Goal: Task Accomplishment & Management: Manage account settings

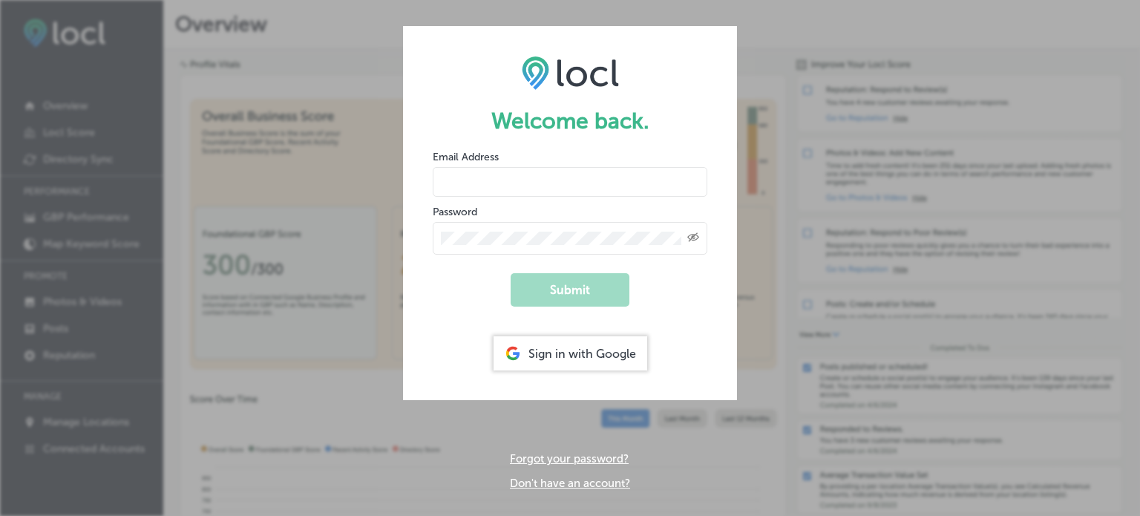
click at [576, 188] on input "email" at bounding box center [570, 182] width 275 height 30
type input "[EMAIL_ADDRESS][DOMAIN_NAME]"
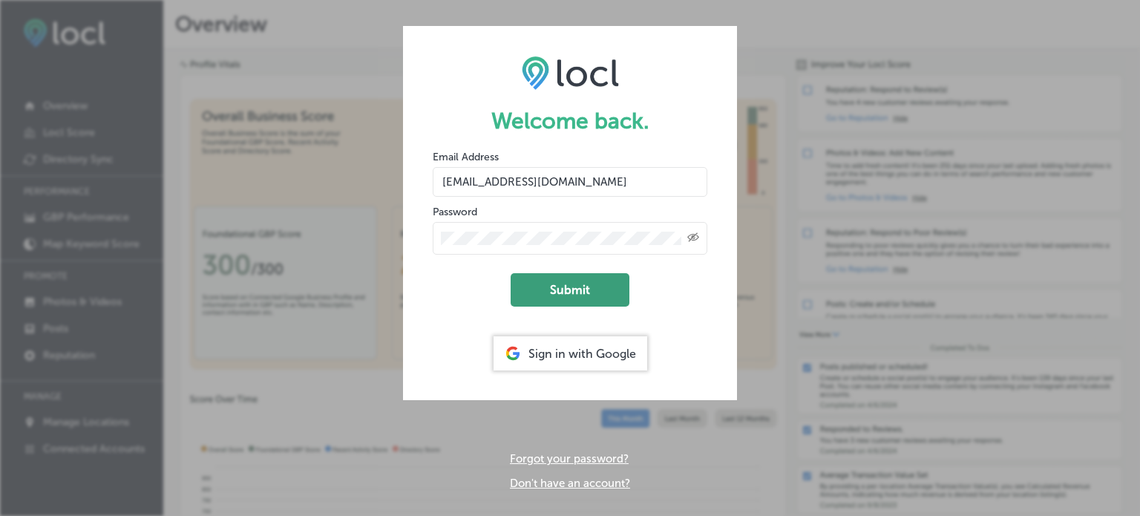
click at [577, 290] on button "Submit" at bounding box center [570, 289] width 119 height 33
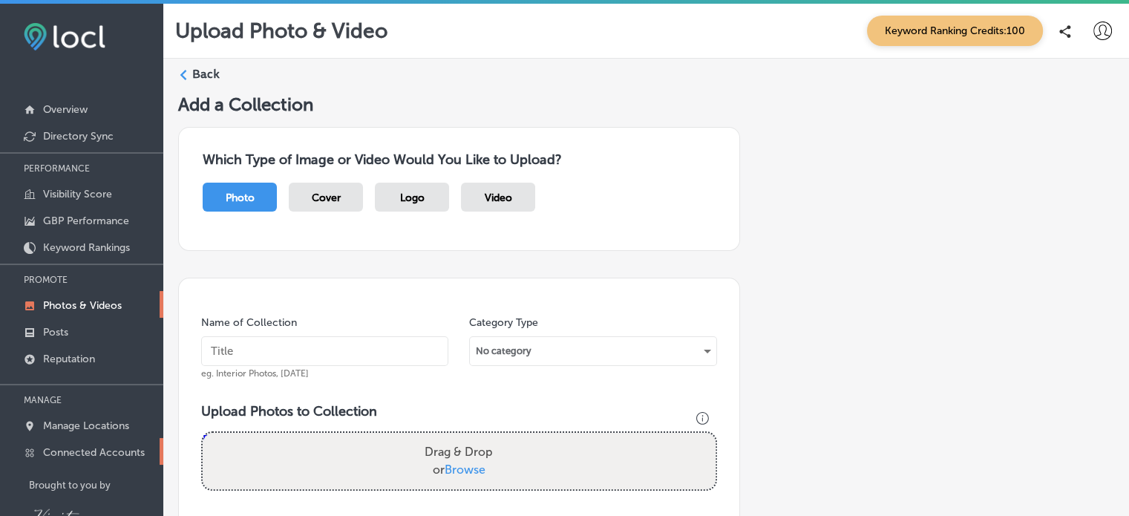
click at [105, 453] on p "Connected Accounts" at bounding box center [94, 452] width 102 height 13
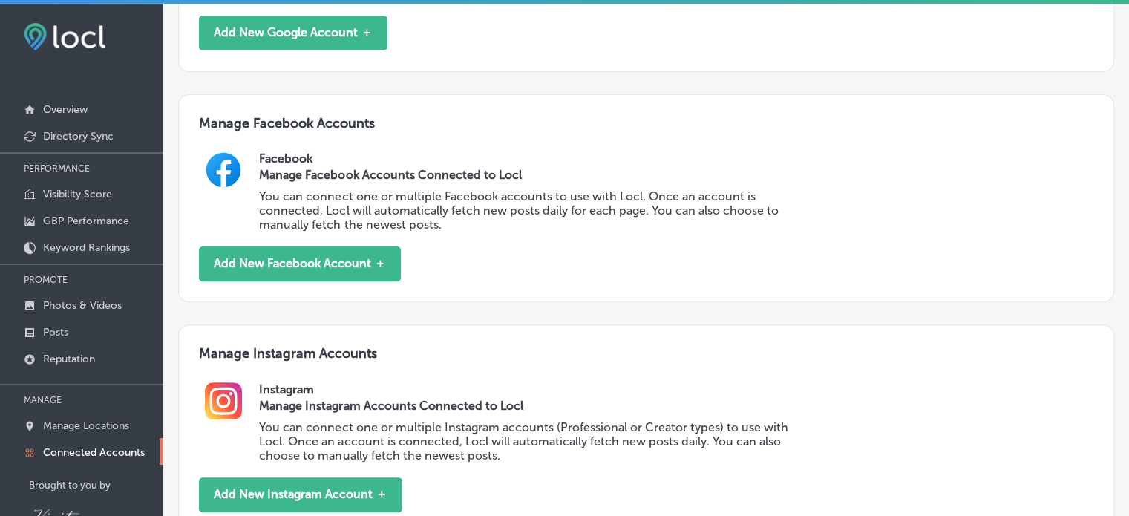
scroll to position [511, 0]
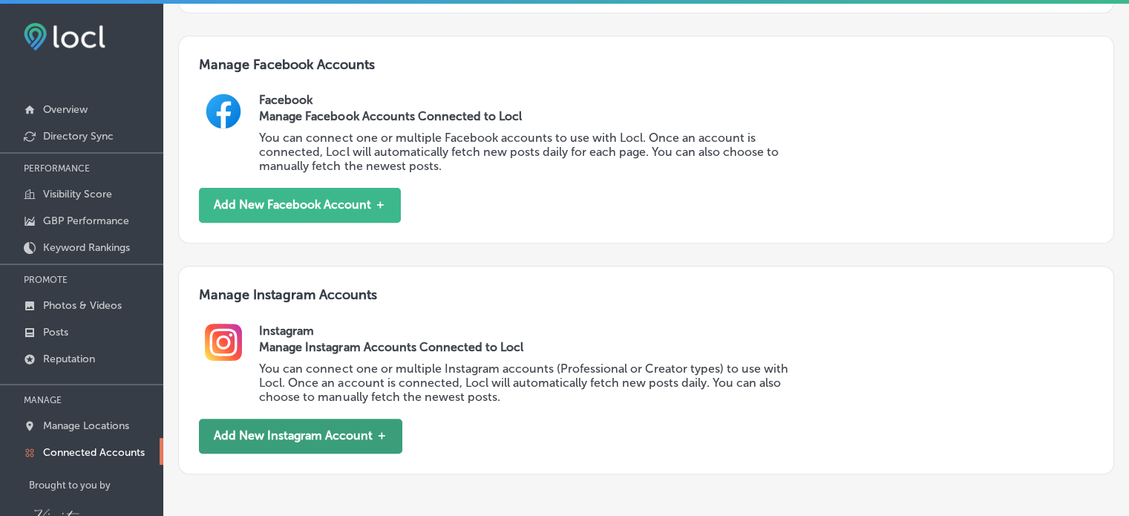
click at [358, 429] on button "Add New Instagram Account ＋" at bounding box center [300, 436] width 203 height 35
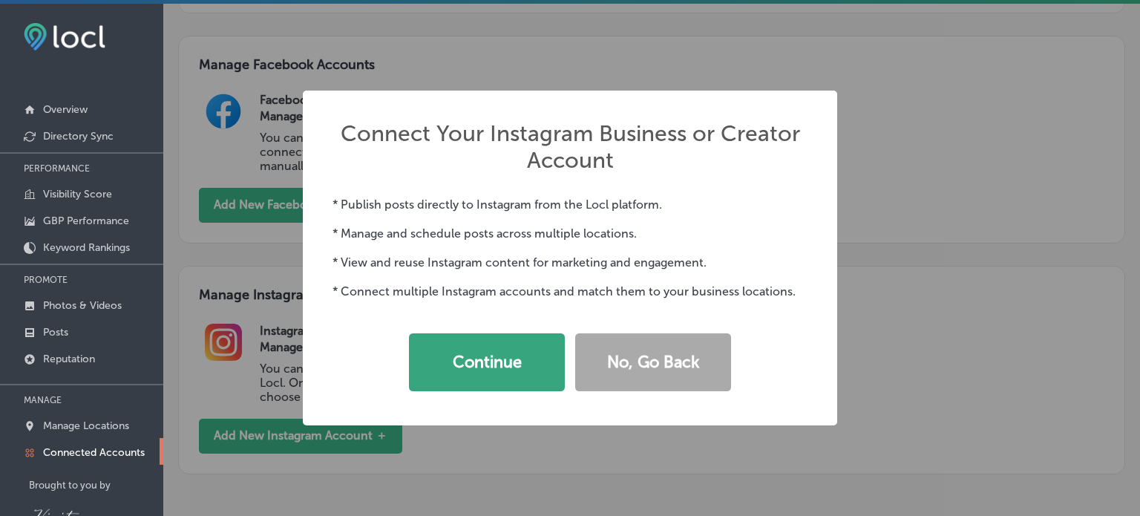
click at [490, 356] on button "Continue" at bounding box center [487, 362] width 156 height 58
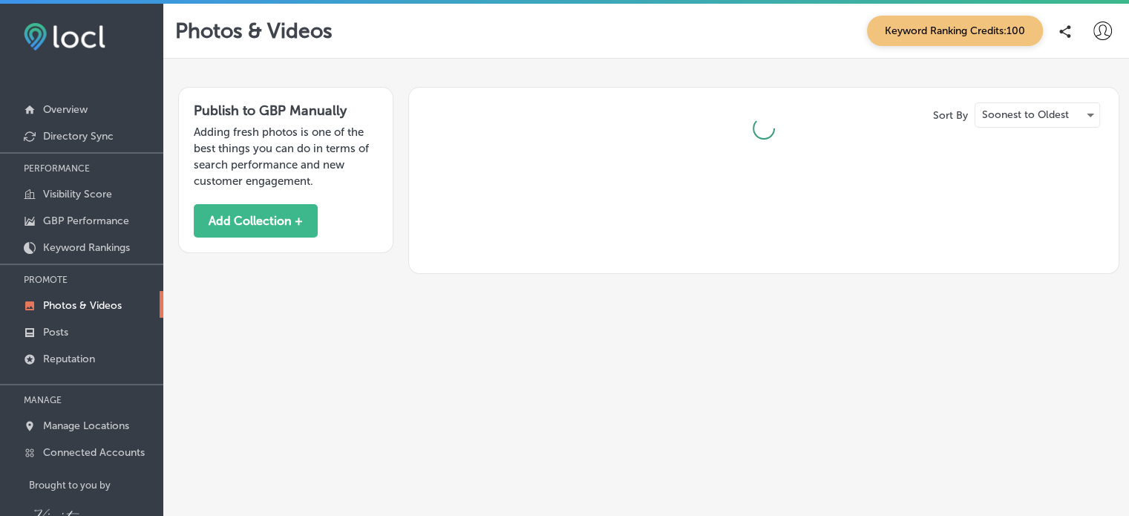
click at [350, 141] on p "Adding fresh photos is one of the best things you can do in terms of search per…" at bounding box center [286, 156] width 184 height 65
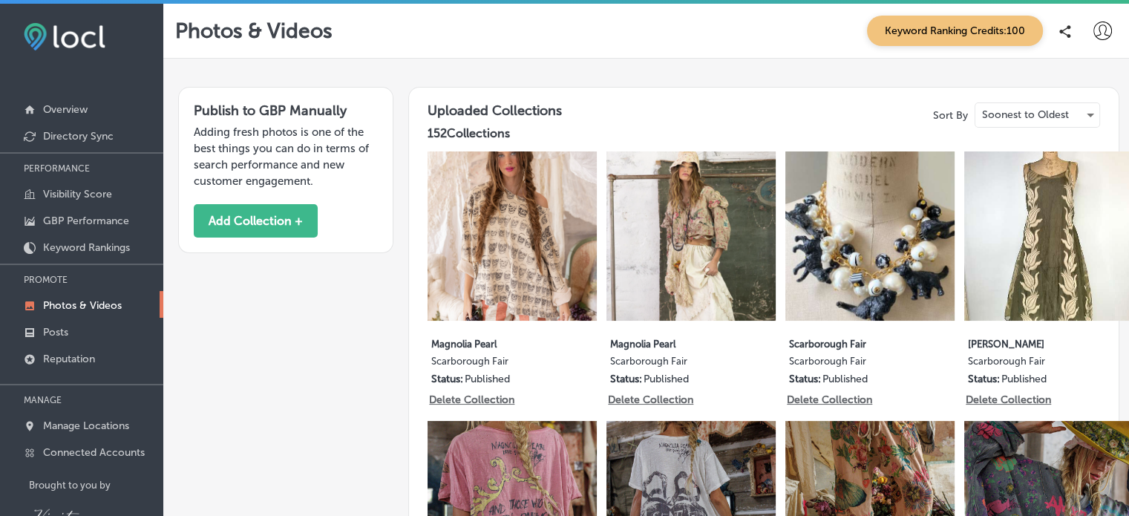
click at [1093, 39] on icon at bounding box center [1102, 31] width 19 height 19
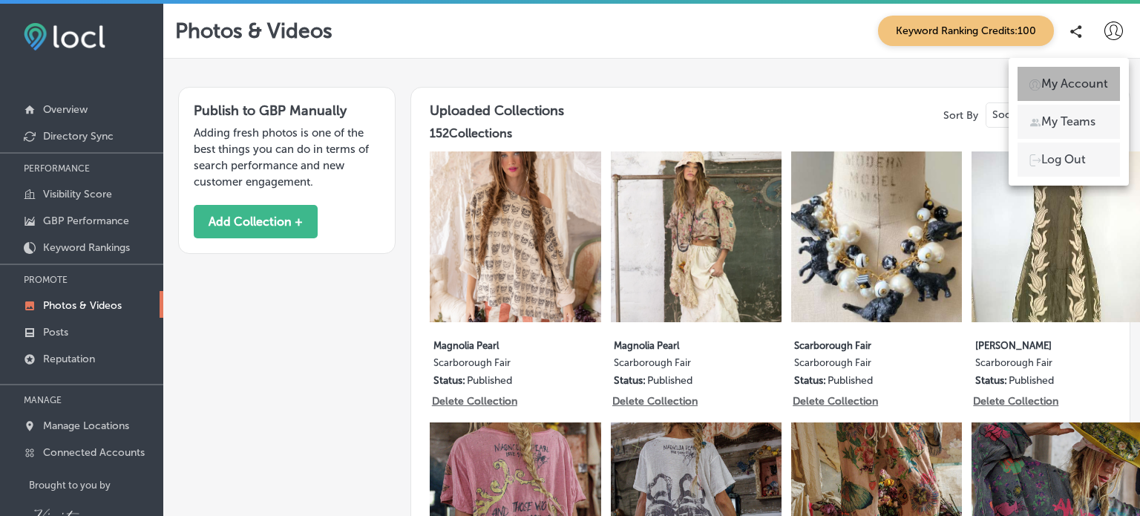
click at [1083, 85] on p "My Account" at bounding box center [1074, 84] width 67 height 18
select select "US"
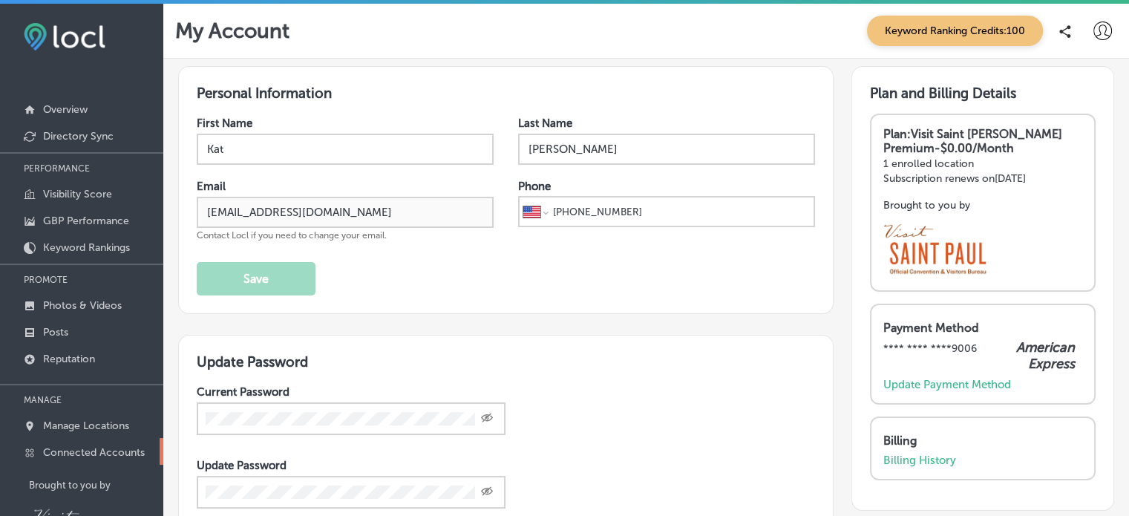
click at [88, 449] on p "Connected Accounts" at bounding box center [94, 452] width 102 height 13
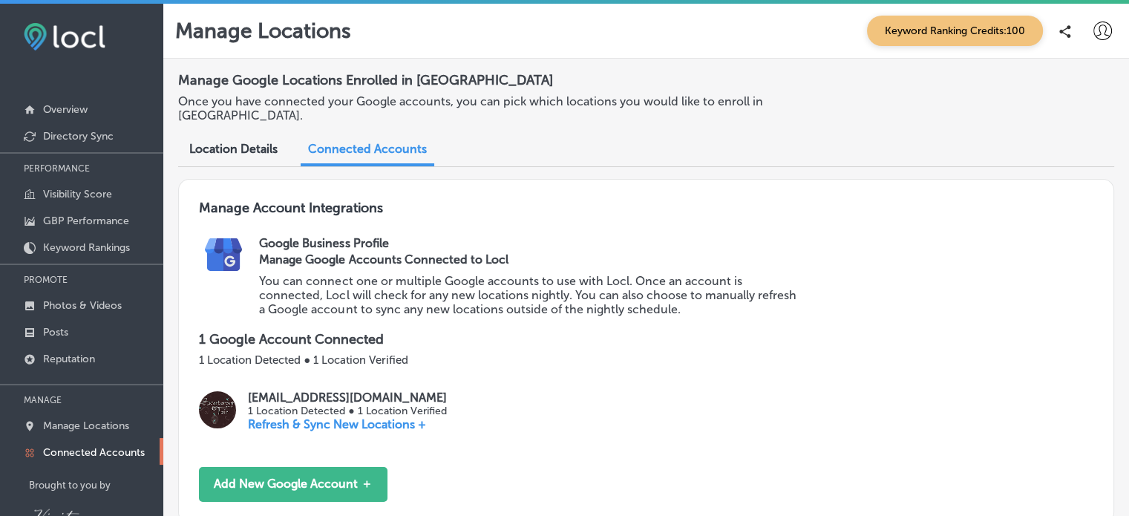
click at [332, 426] on p "Refresh & Sync New Locations +" at bounding box center [347, 424] width 199 height 14
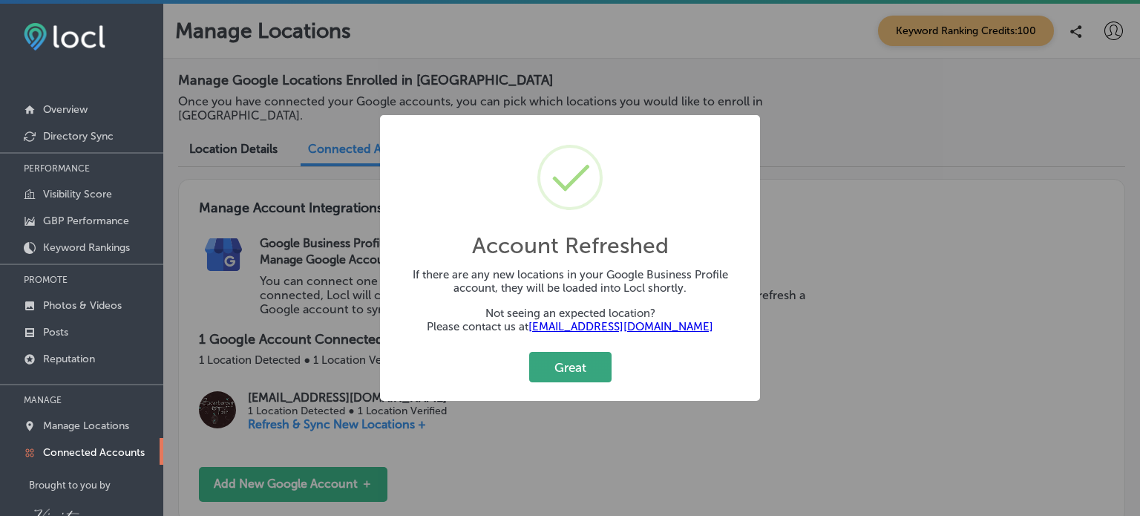
click at [581, 370] on button "Great" at bounding box center [570, 367] width 82 height 30
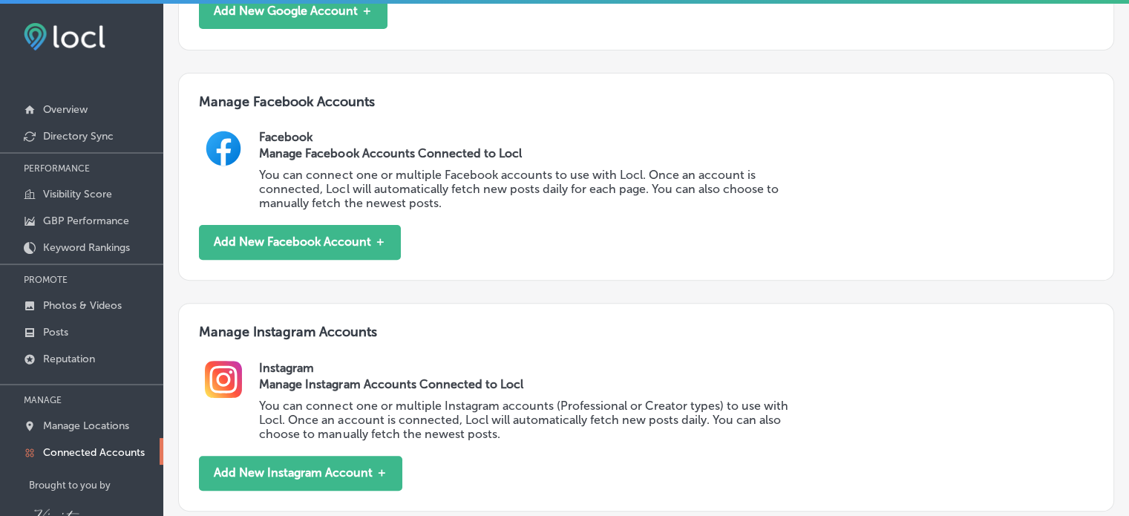
scroll to position [511, 0]
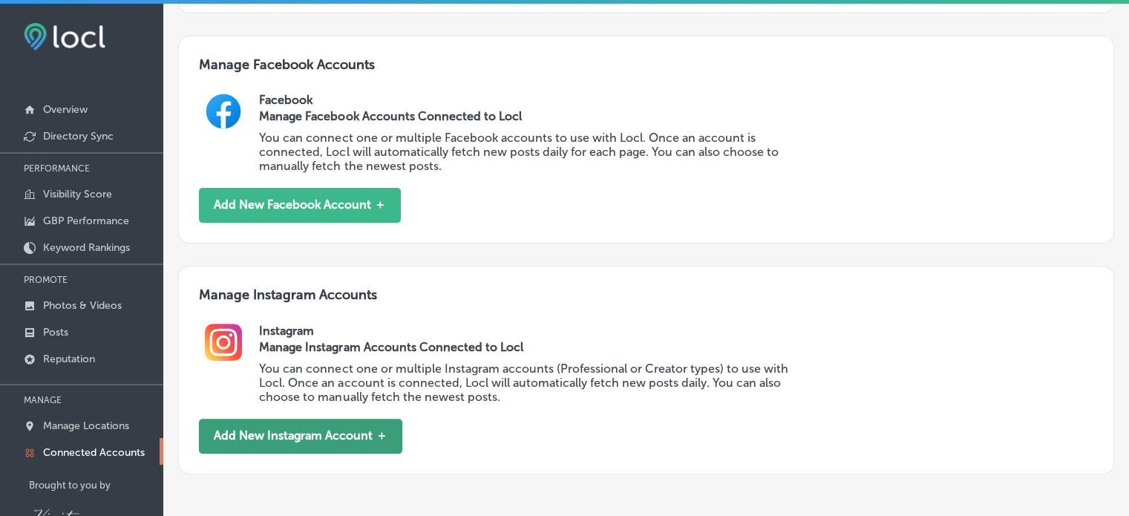
click at [364, 430] on button "Add New Instagram Account ＋" at bounding box center [300, 436] width 203 height 35
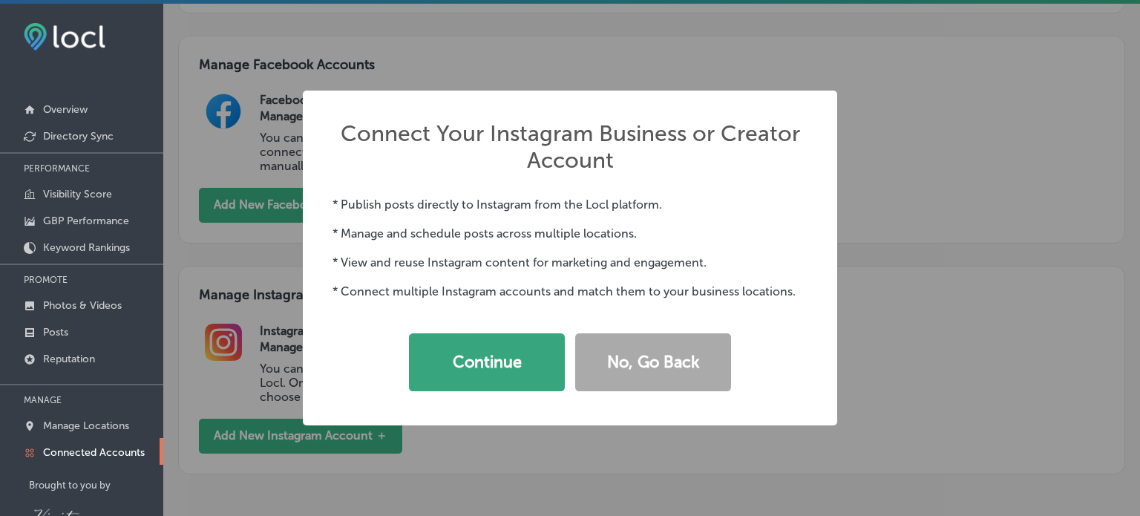
click at [486, 367] on button "Continue" at bounding box center [487, 362] width 156 height 58
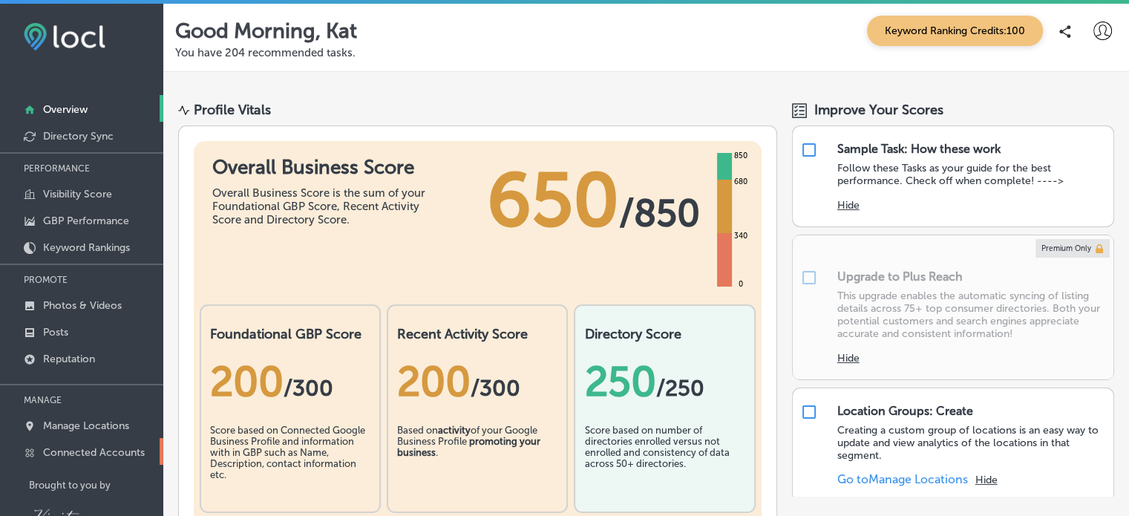
click at [120, 453] on p "Connected Accounts" at bounding box center [94, 452] width 102 height 13
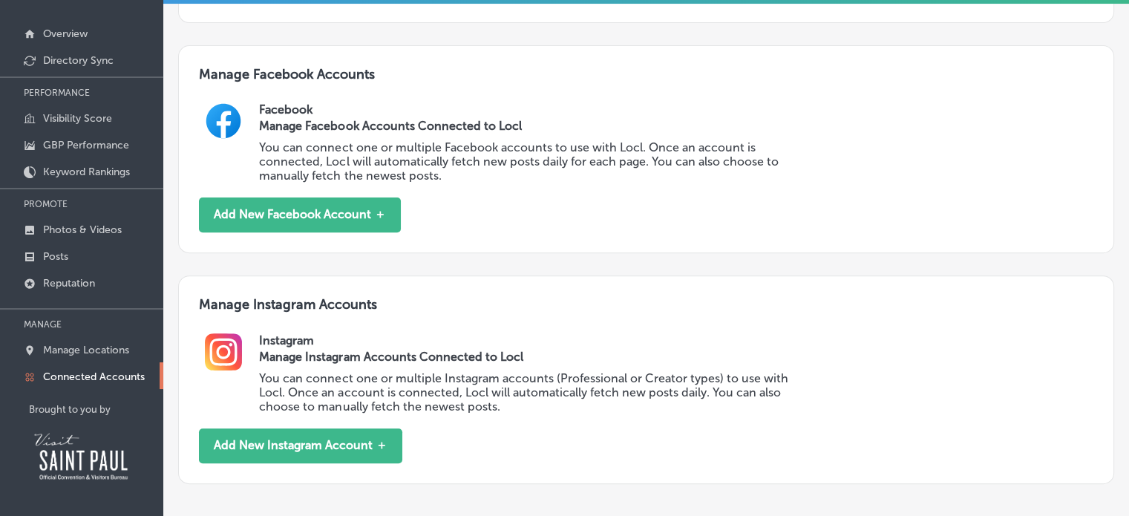
scroll to position [424, 0]
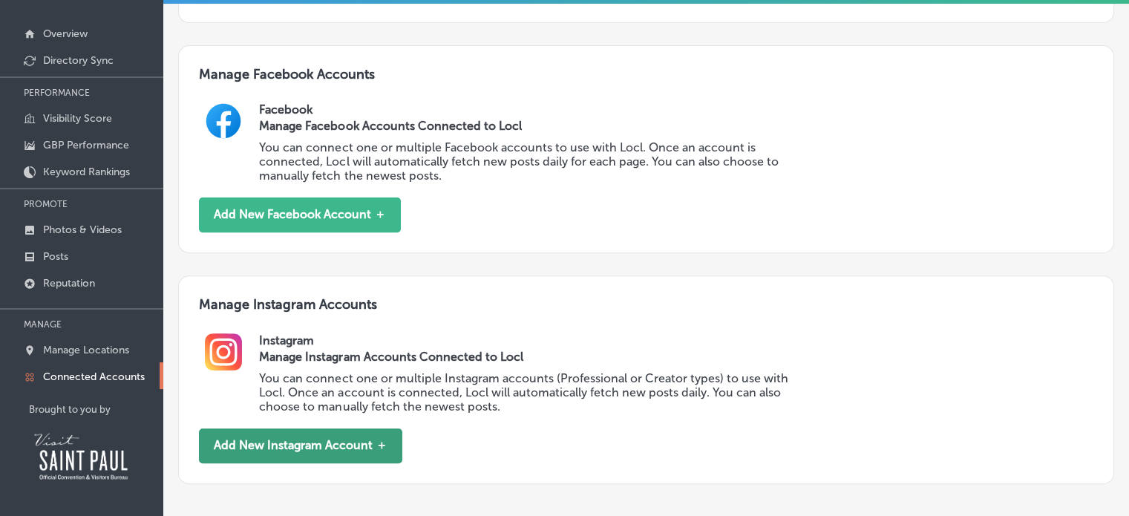
click at [369, 447] on button "Add New Instagram Account ＋" at bounding box center [300, 445] width 203 height 35
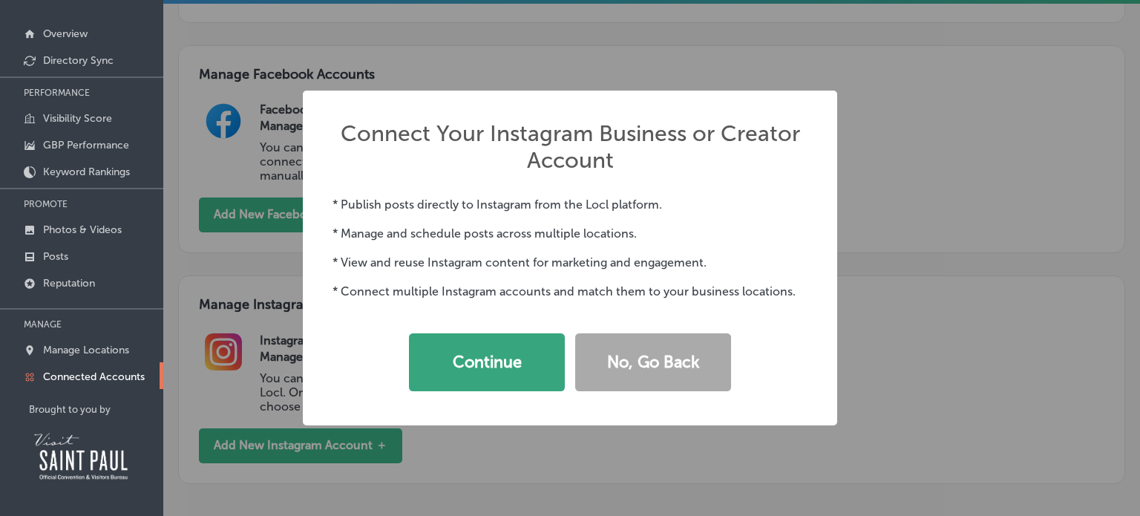
click at [470, 370] on button "Continue" at bounding box center [487, 362] width 156 height 58
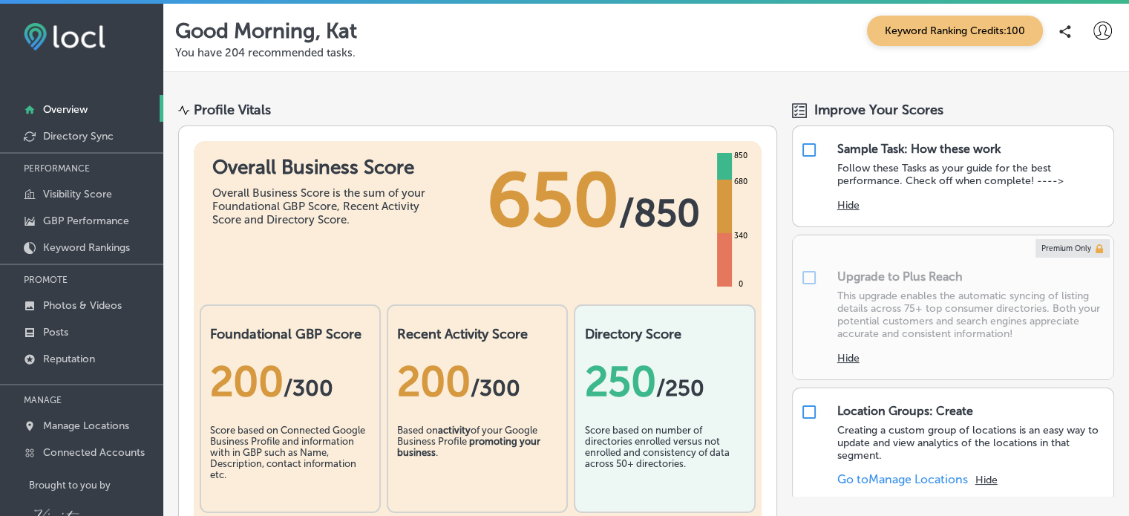
click at [1095, 36] on icon at bounding box center [1102, 31] width 19 height 19
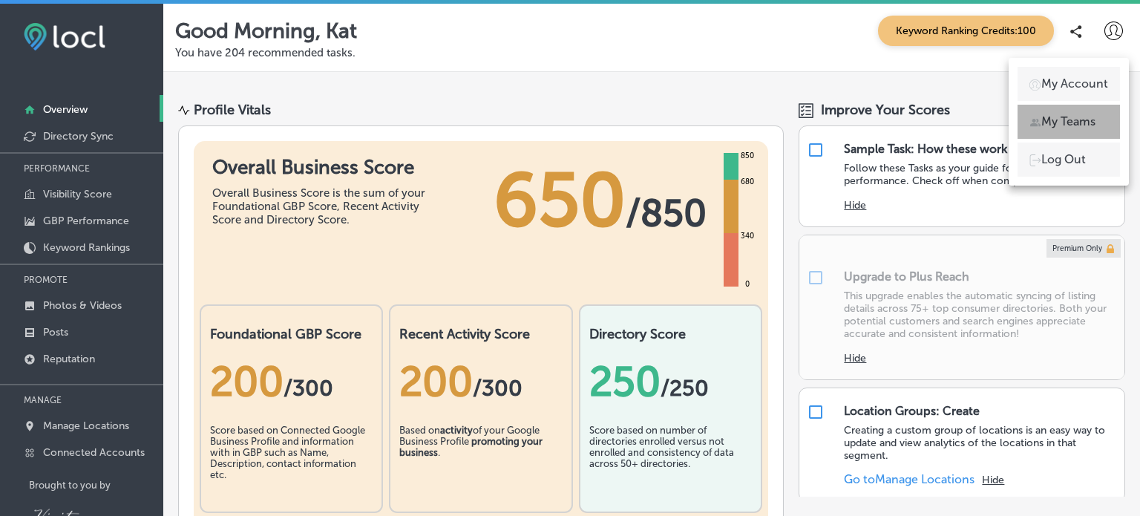
click at [1069, 128] on p "My Teams" at bounding box center [1068, 122] width 54 height 18
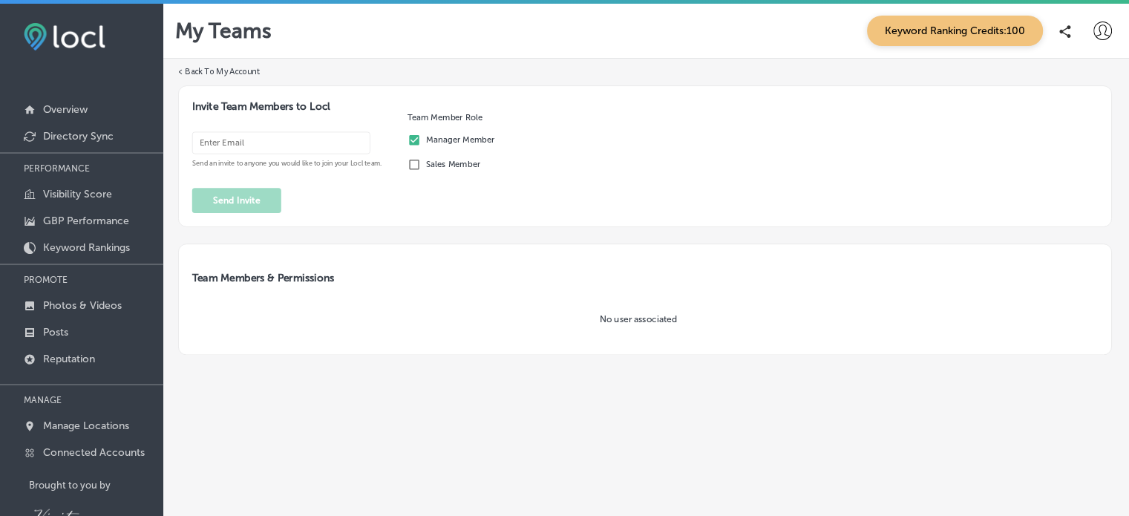
click at [1096, 32] on icon at bounding box center [1102, 31] width 19 height 19
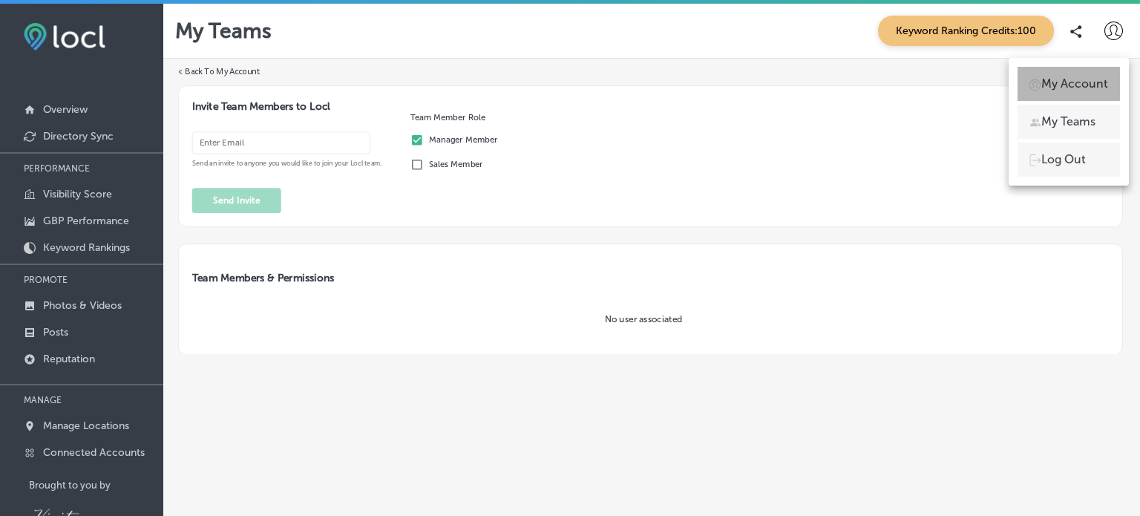
click at [1085, 88] on p "My Account" at bounding box center [1074, 84] width 67 height 18
select select "US"
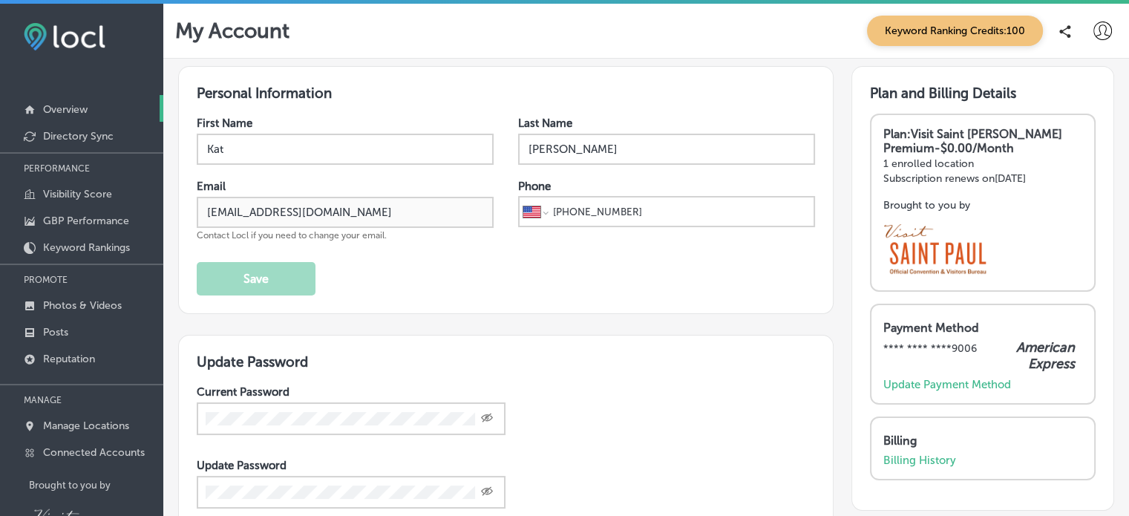
click at [56, 106] on p "Overview" at bounding box center [65, 109] width 45 height 13
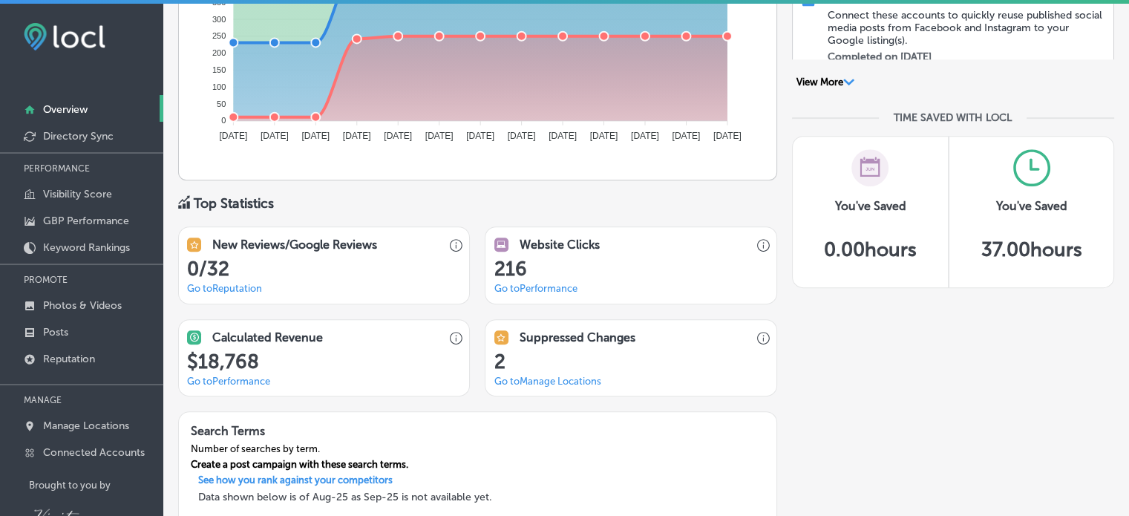
scroll to position [839, 0]
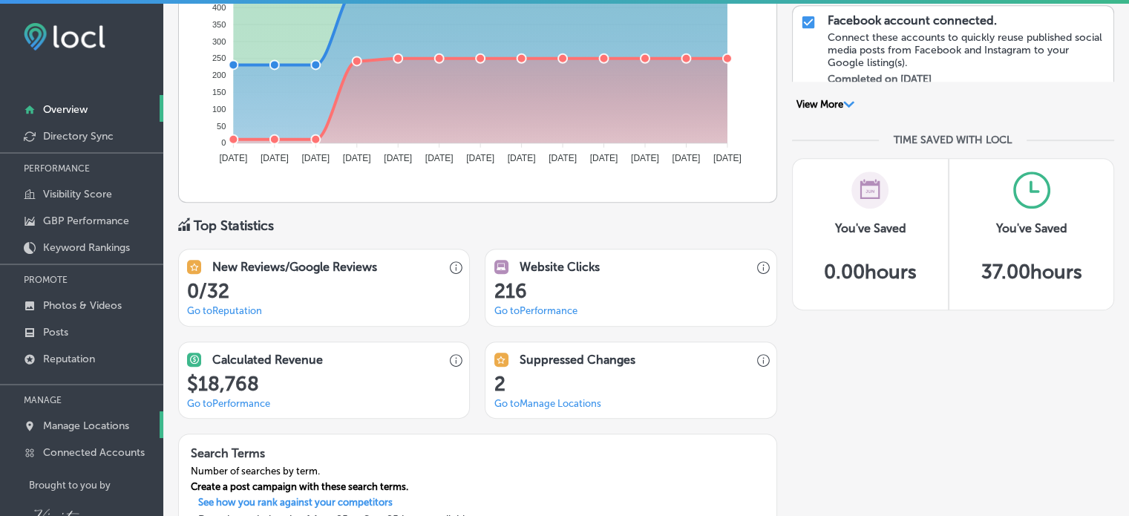
click at [106, 424] on p "Manage Locations" at bounding box center [86, 425] width 86 height 13
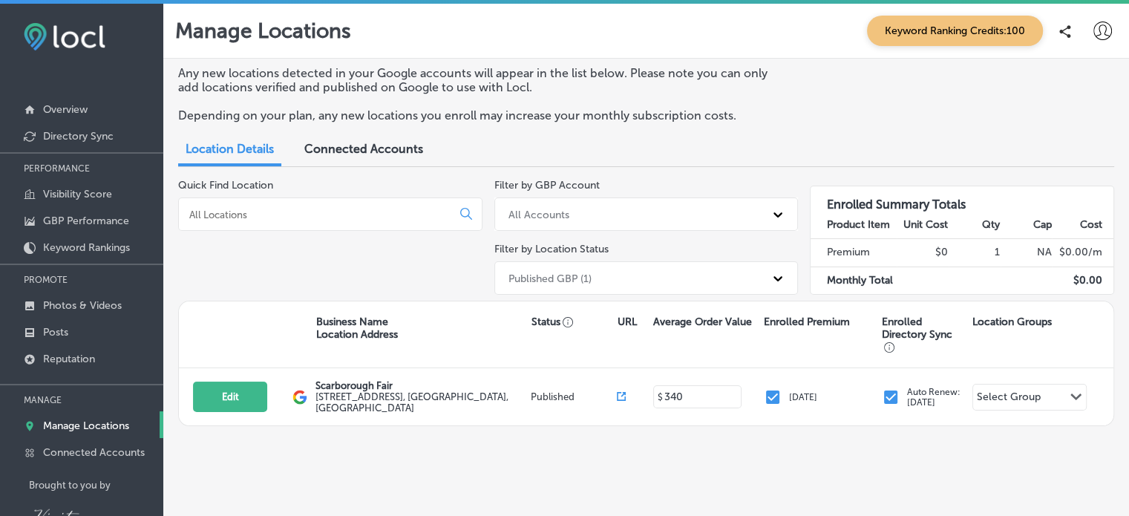
click at [1109, 30] on icon at bounding box center [1102, 31] width 19 height 19
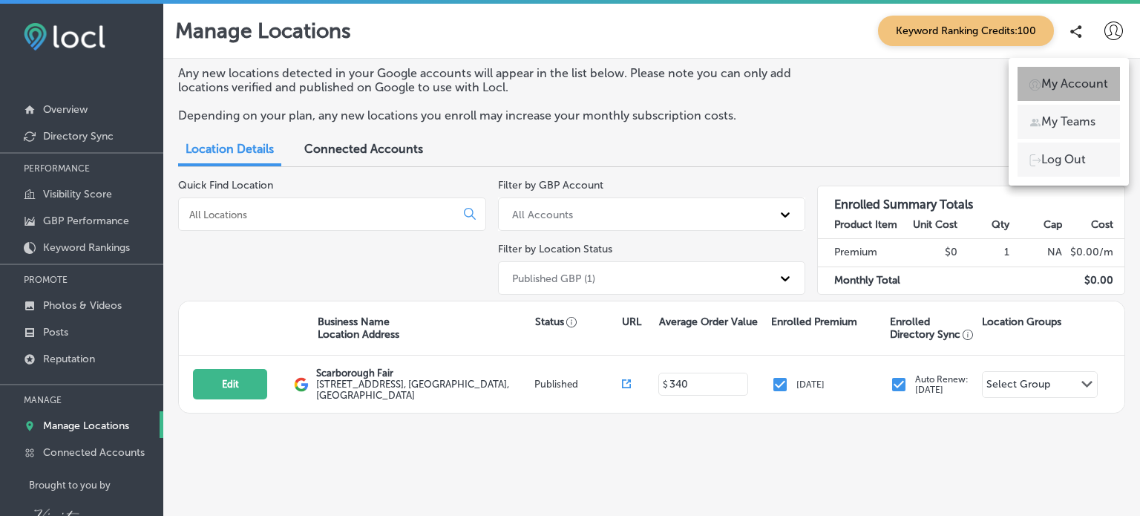
click at [1071, 98] on li "My Account" at bounding box center [1068, 84] width 102 height 34
select select "US"
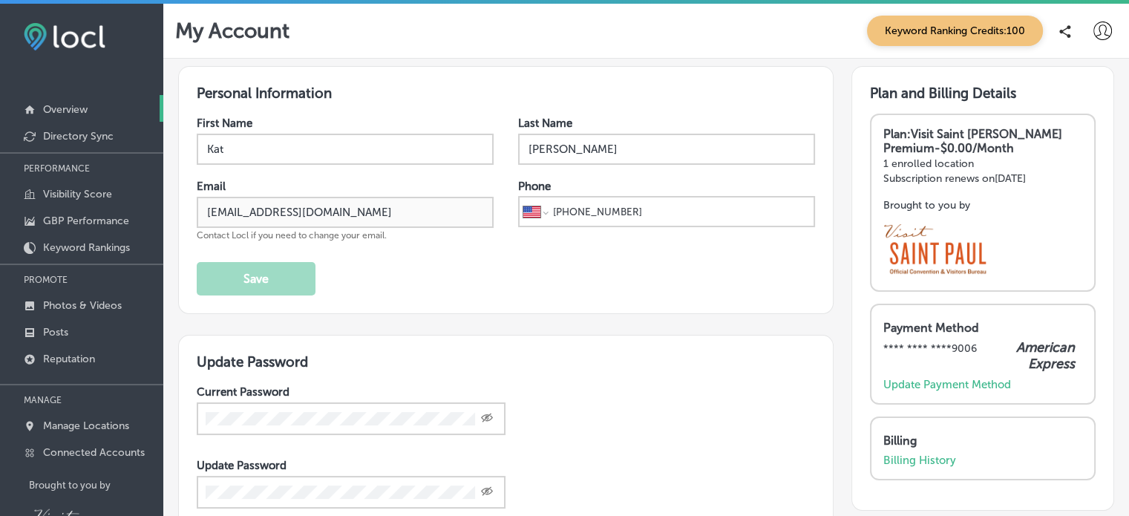
click at [81, 113] on p "Overview" at bounding box center [65, 109] width 45 height 13
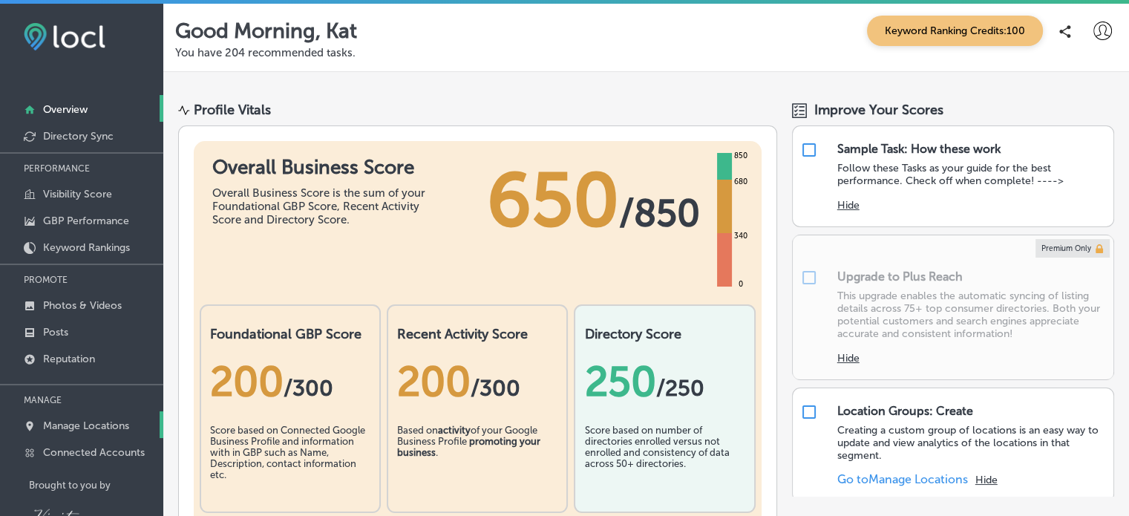
click at [67, 424] on p "Manage Locations" at bounding box center [86, 425] width 86 height 13
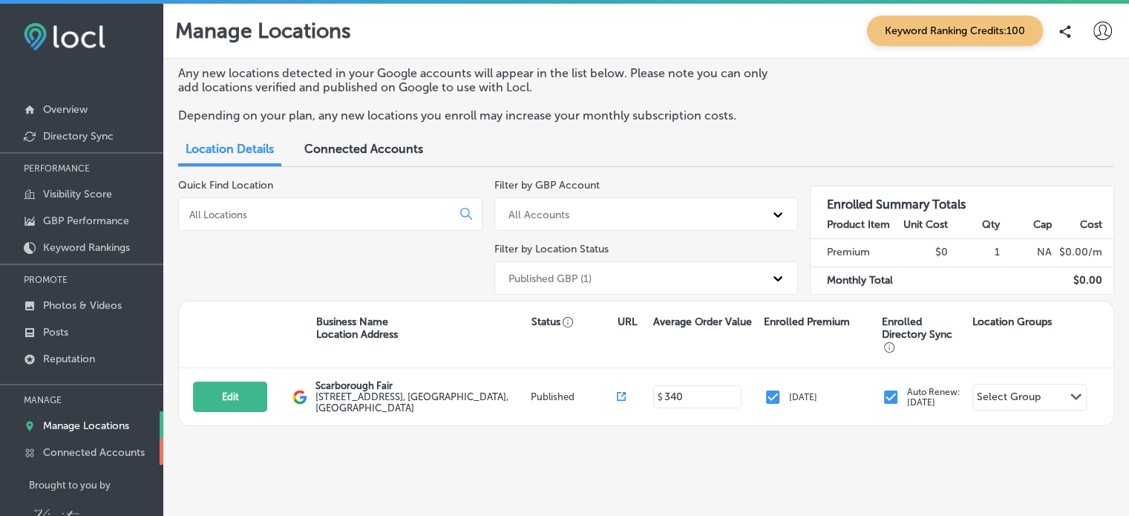
click at [123, 451] on p "Connected Accounts" at bounding box center [94, 452] width 102 height 13
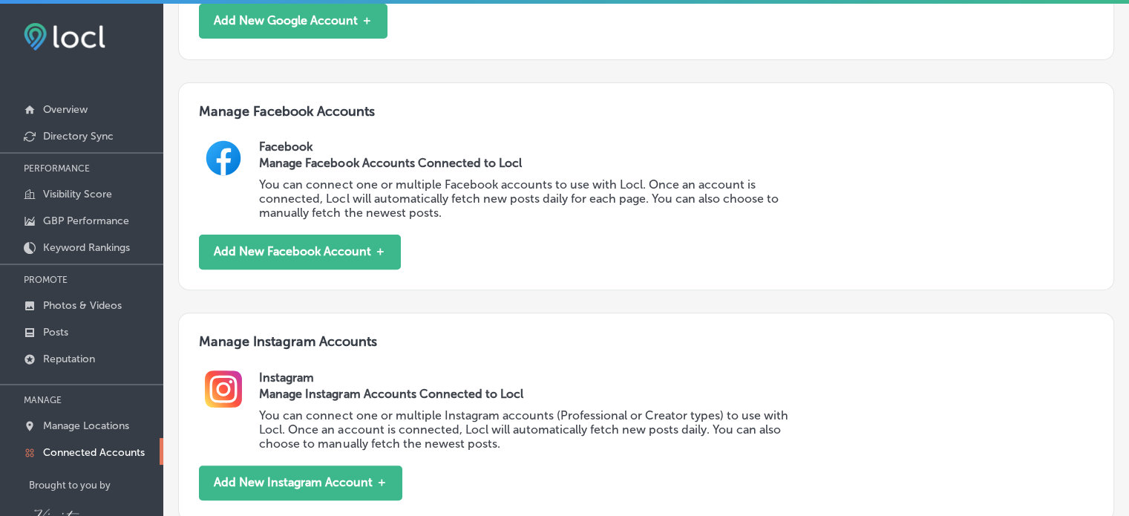
scroll to position [467, 0]
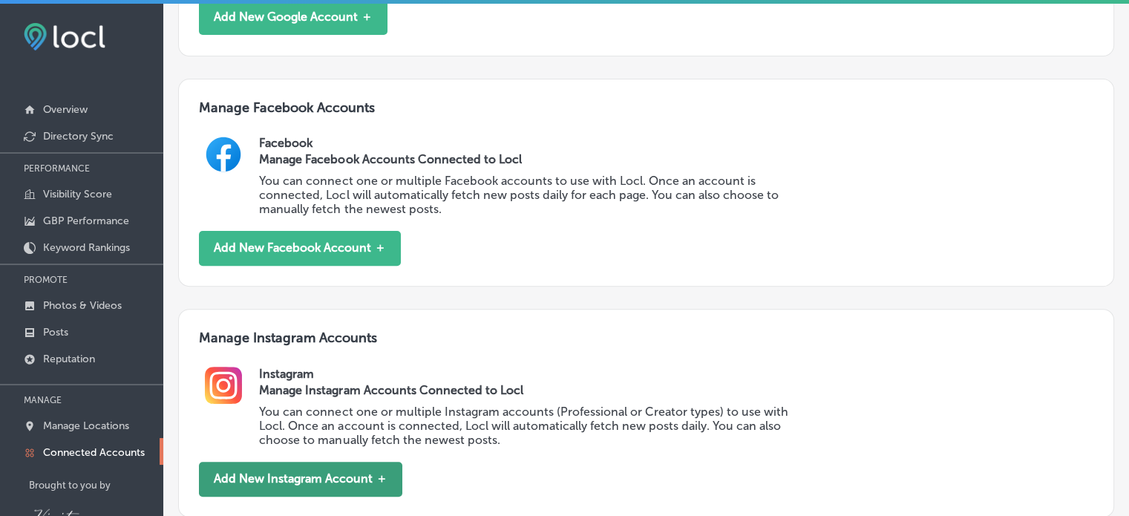
click at [375, 470] on button "Add New Instagram Account ＋" at bounding box center [300, 479] width 203 height 35
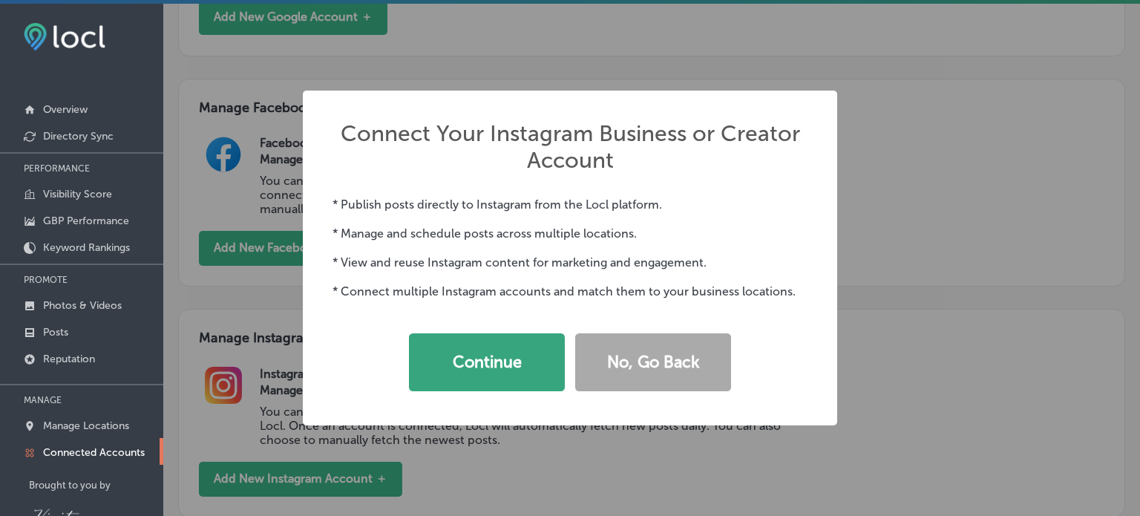
click at [491, 355] on button "Continue" at bounding box center [487, 362] width 156 height 58
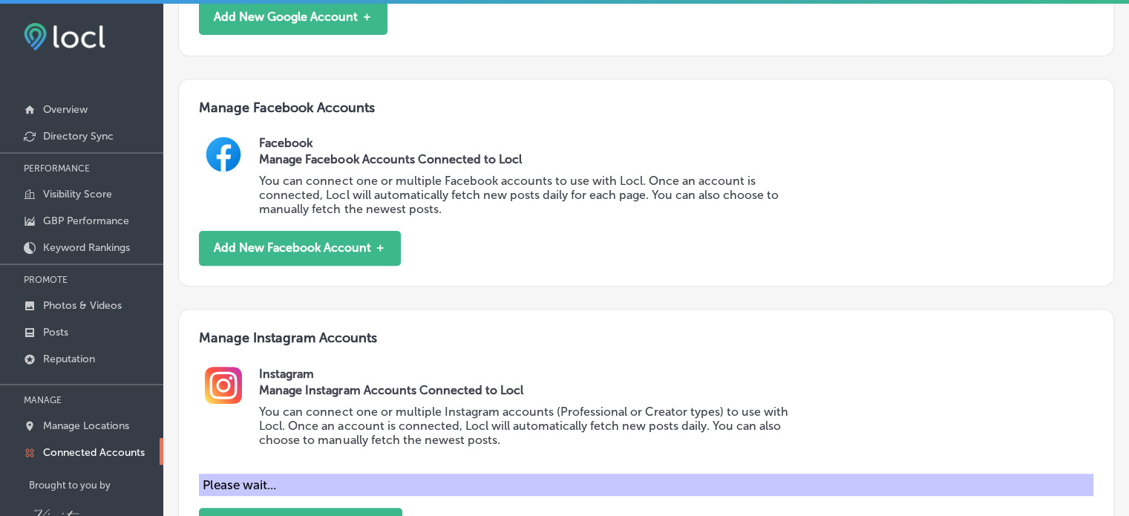
scroll to position [25, 0]
